Goal: Task Accomplishment & Management: Complete application form

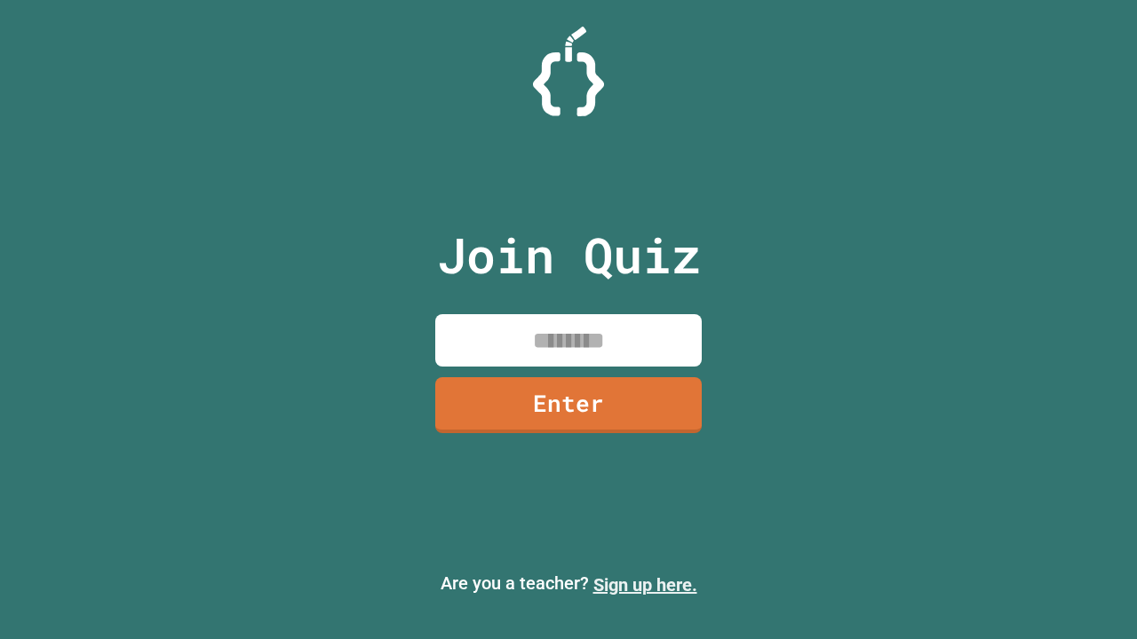
click at [645, 585] on link "Sign up here." at bounding box center [645, 585] width 104 height 21
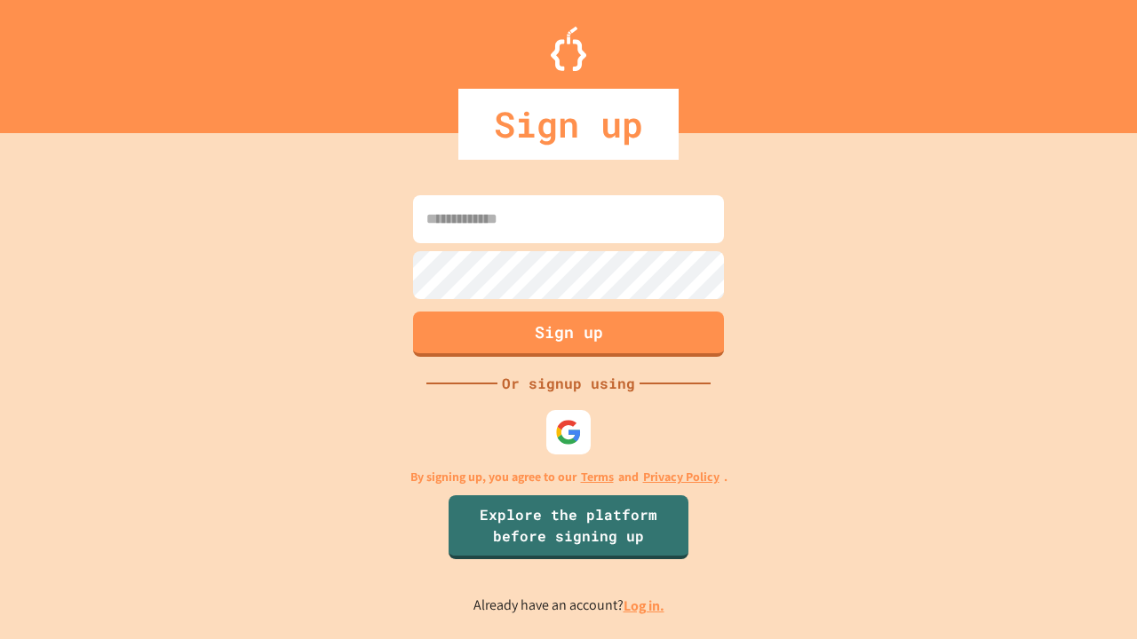
click at [645, 606] on link "Log in." at bounding box center [643, 606] width 41 height 19
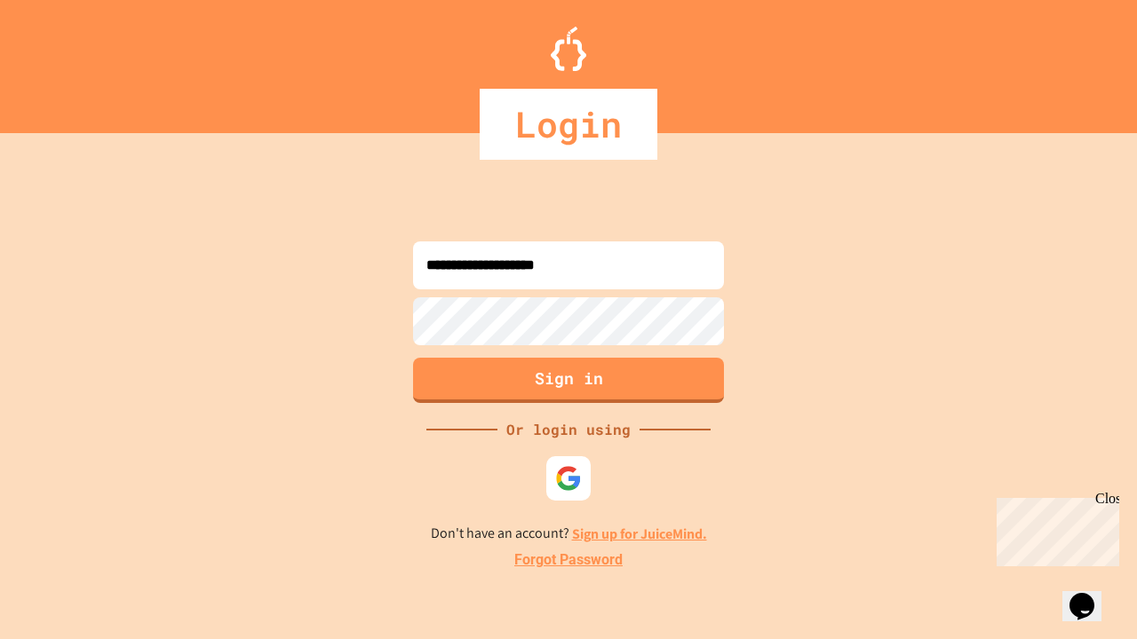
type input "**********"
